Goal: Information Seeking & Learning: Learn about a topic

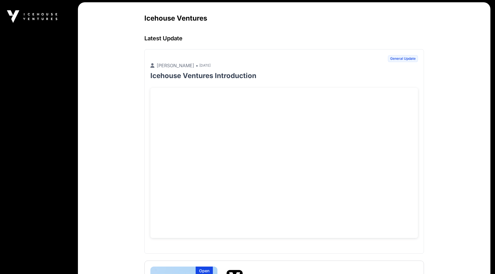
click at [130, 138] on main "Icehouse Ventures Latest Update General Update [PERSON_NAME] • [DATE] Icehouse …" at bounding box center [284, 197] width 412 height 390
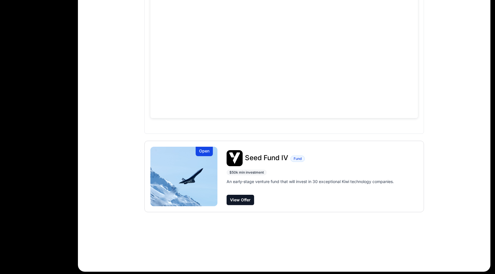
click at [196, 188] on img at bounding box center [183, 177] width 67 height 60
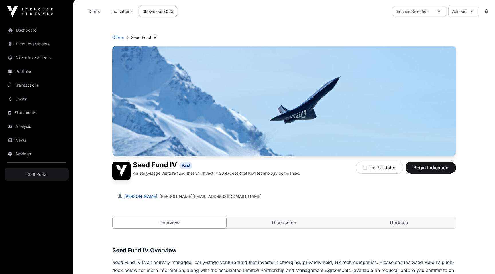
click at [278, 220] on link "Discussion" at bounding box center [284, 222] width 114 height 11
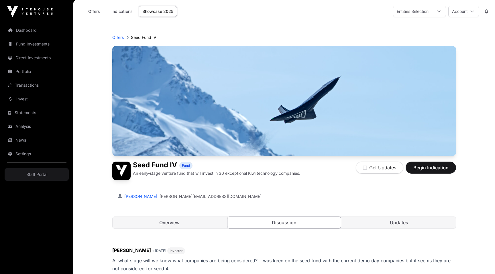
click at [393, 225] on link "Updates" at bounding box center [399, 222] width 114 height 11
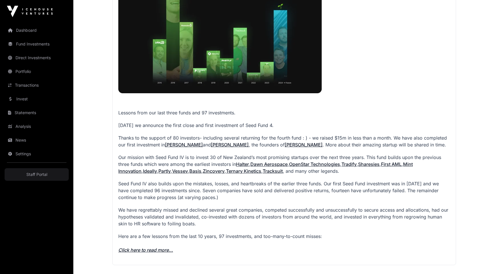
scroll to position [642, 0]
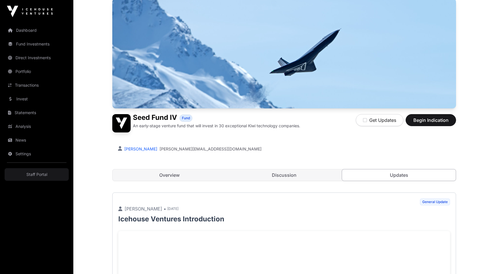
scroll to position [47, 0]
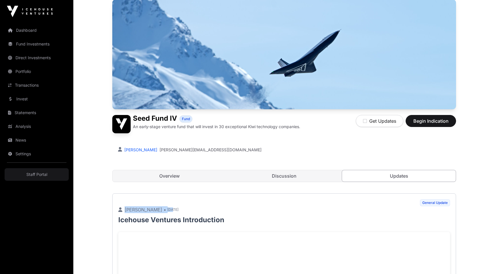
drag, startPoint x: 123, startPoint y: 208, endPoint x: 160, endPoint y: 208, distance: 36.7
click at [160, 208] on div "[PERSON_NAME] • [DATE]" at bounding box center [284, 211] width 332 height 9
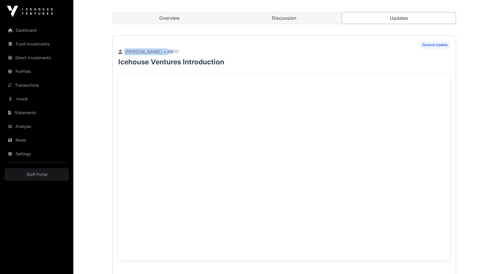
scroll to position [244, 0]
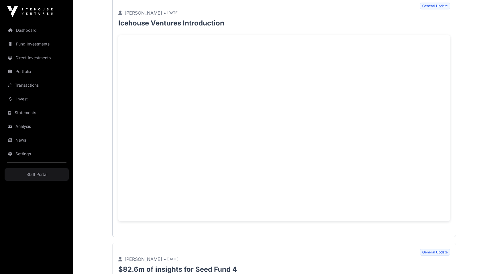
click at [234, 272] on p "$82.6m of insights for Seed Fund 4" at bounding box center [284, 269] width 332 height 9
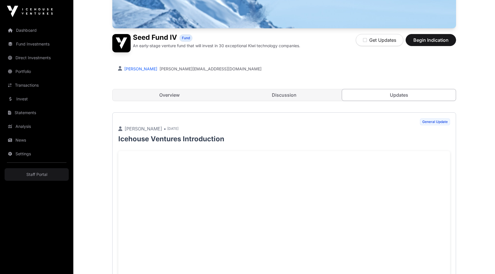
scroll to position [0, 0]
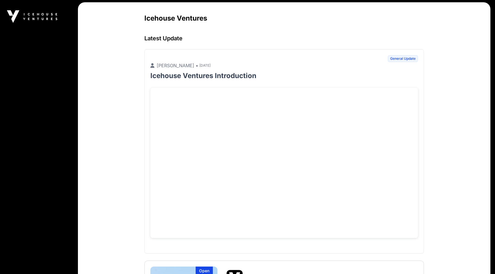
click at [106, 238] on main "Icehouse Ventures Latest Update General Update Robbie Paul • 1 day ago Icehouse…" at bounding box center [284, 197] width 412 height 390
